Goal: Check status: Check status

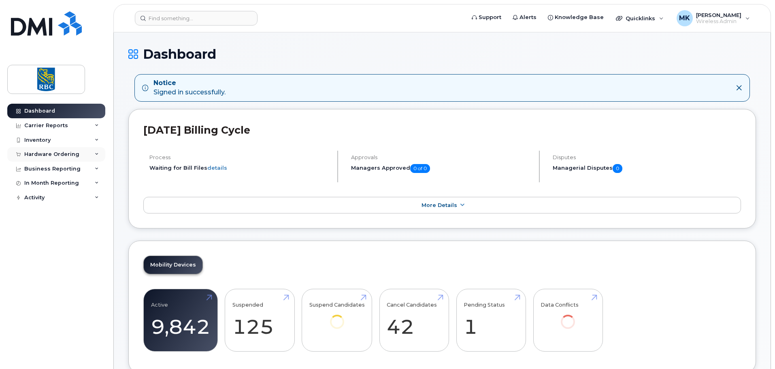
click at [44, 156] on div "Hardware Ordering" at bounding box center [51, 154] width 55 height 6
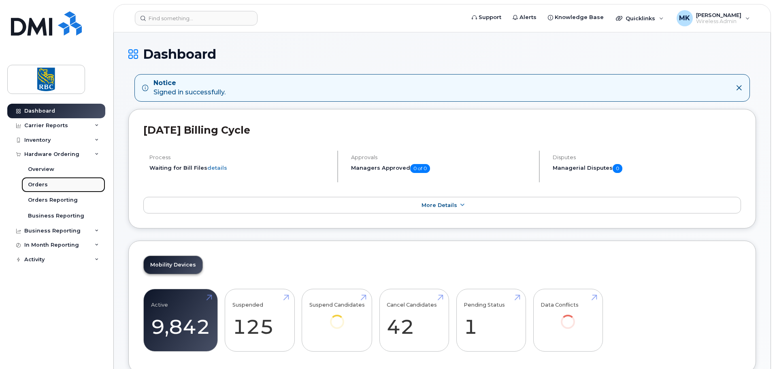
click at [41, 182] on div "Orders" at bounding box center [38, 184] width 20 height 7
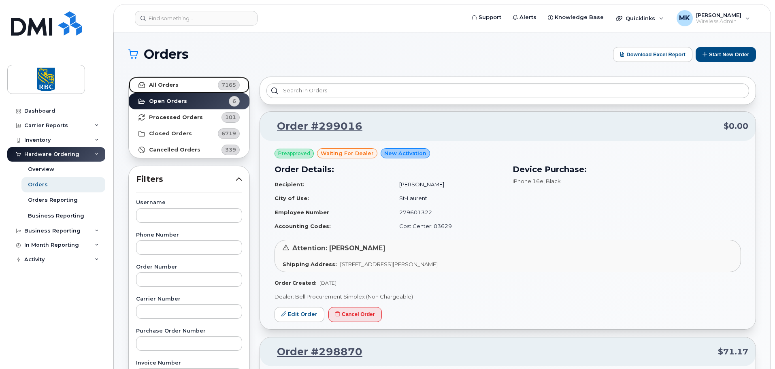
click at [167, 85] on strong "All Orders" at bounding box center [164, 85] width 30 height 6
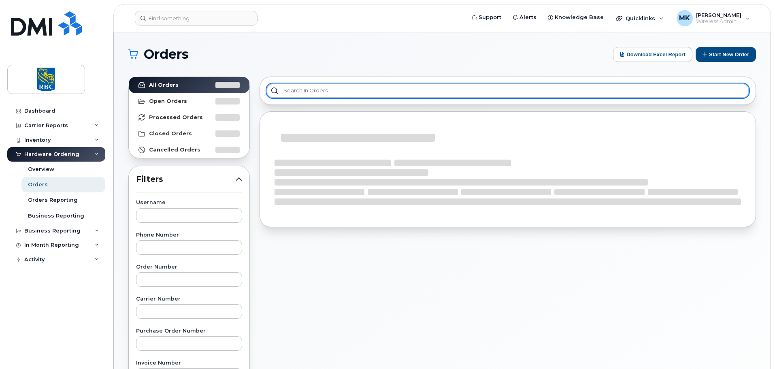
click at [313, 90] on input "text" at bounding box center [508, 90] width 483 height 15
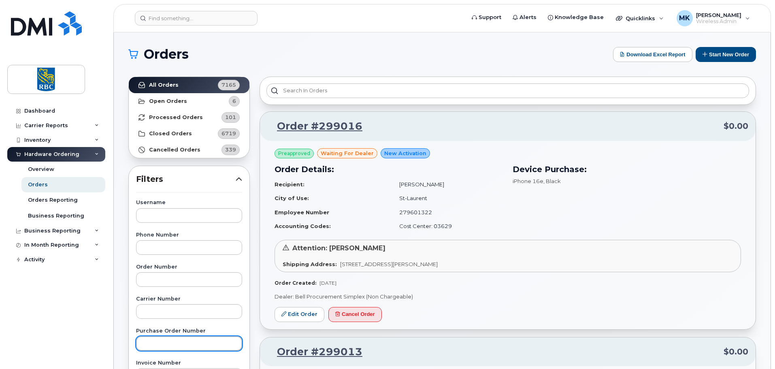
click at [187, 345] on input "text" at bounding box center [189, 343] width 106 height 15
paste input "6500218148"
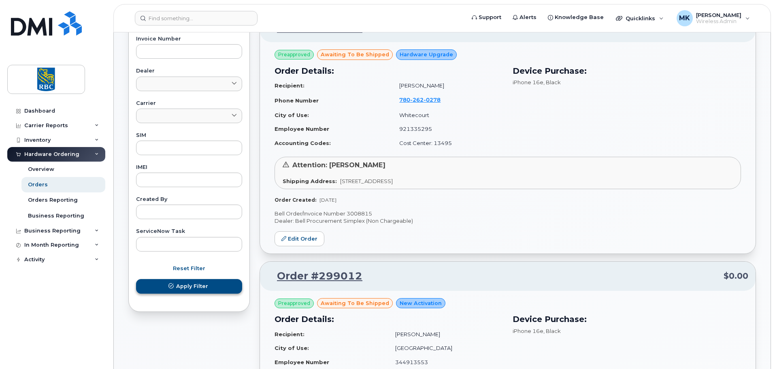
type input "6500218148"
click at [198, 291] on button "Apply Filter" at bounding box center [189, 286] width 106 height 15
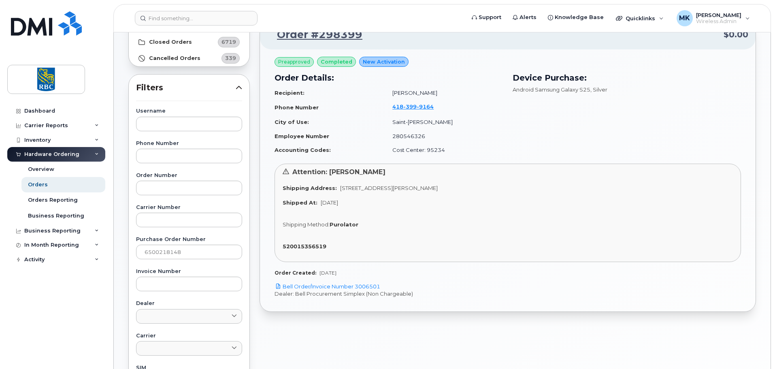
scroll to position [37, 0]
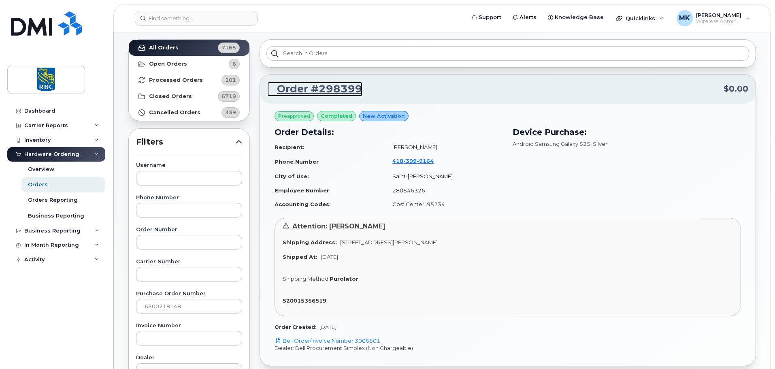
click at [312, 87] on link "Order #298399" at bounding box center [314, 89] width 95 height 15
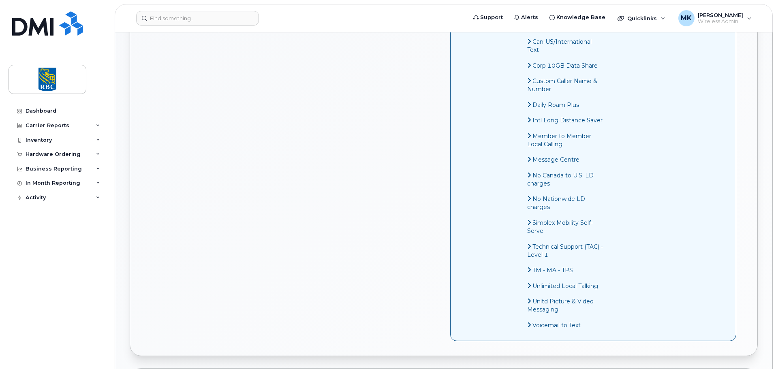
scroll to position [702, 0]
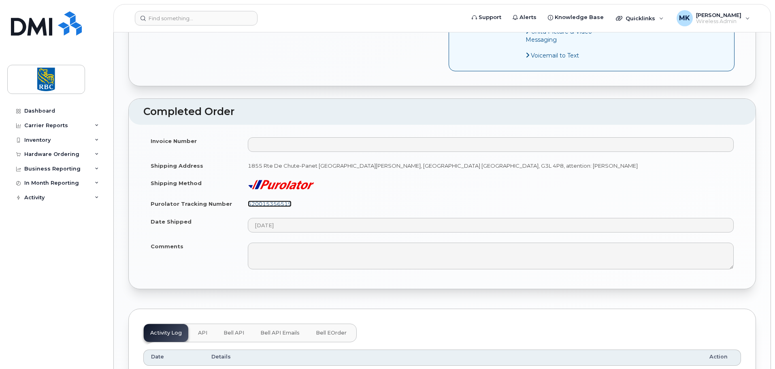
click at [273, 203] on link "520015356519" at bounding box center [270, 203] width 44 height 6
